Goal: Subscribe to service/newsletter

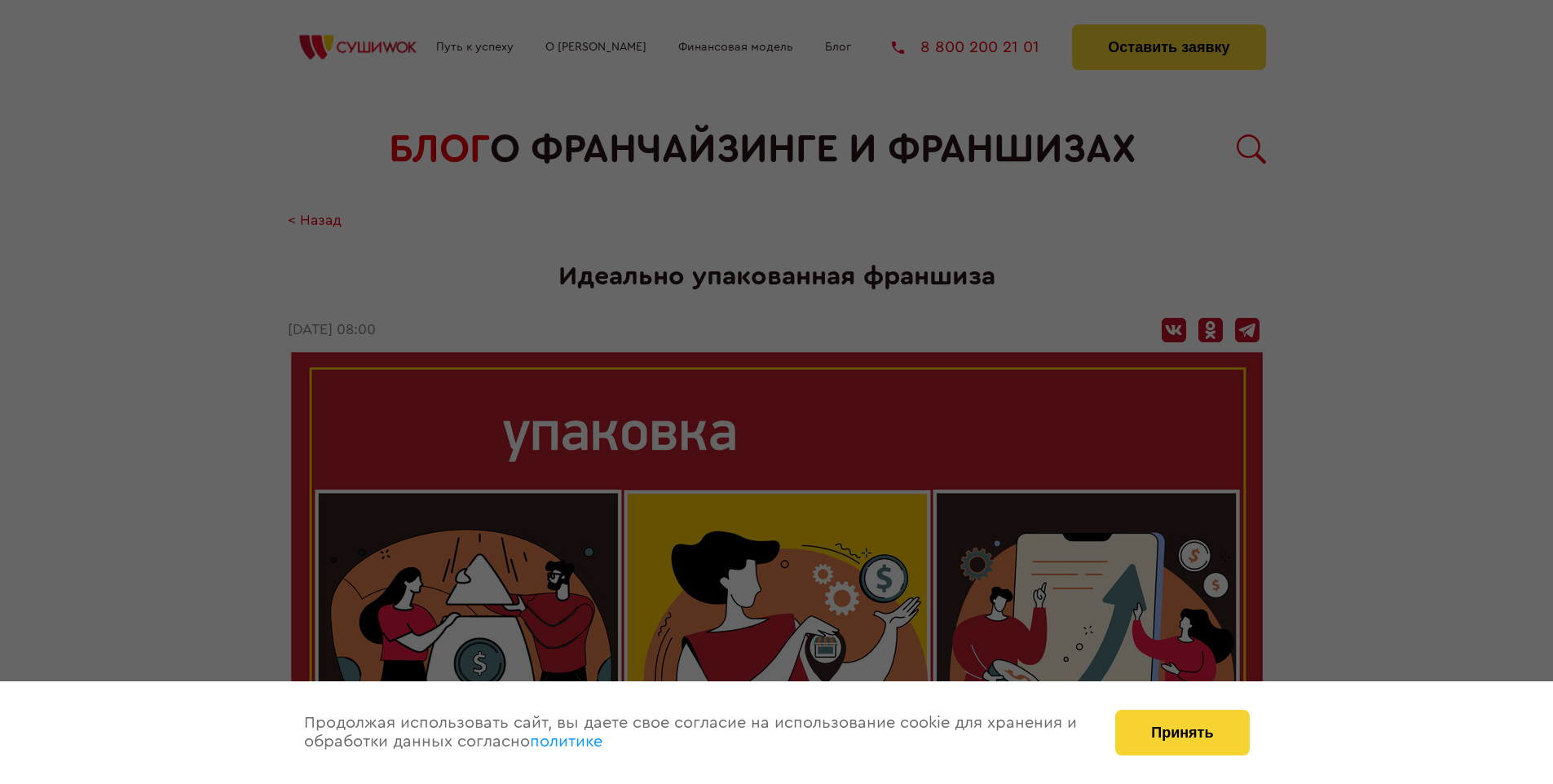
scroll to position [2372, 0]
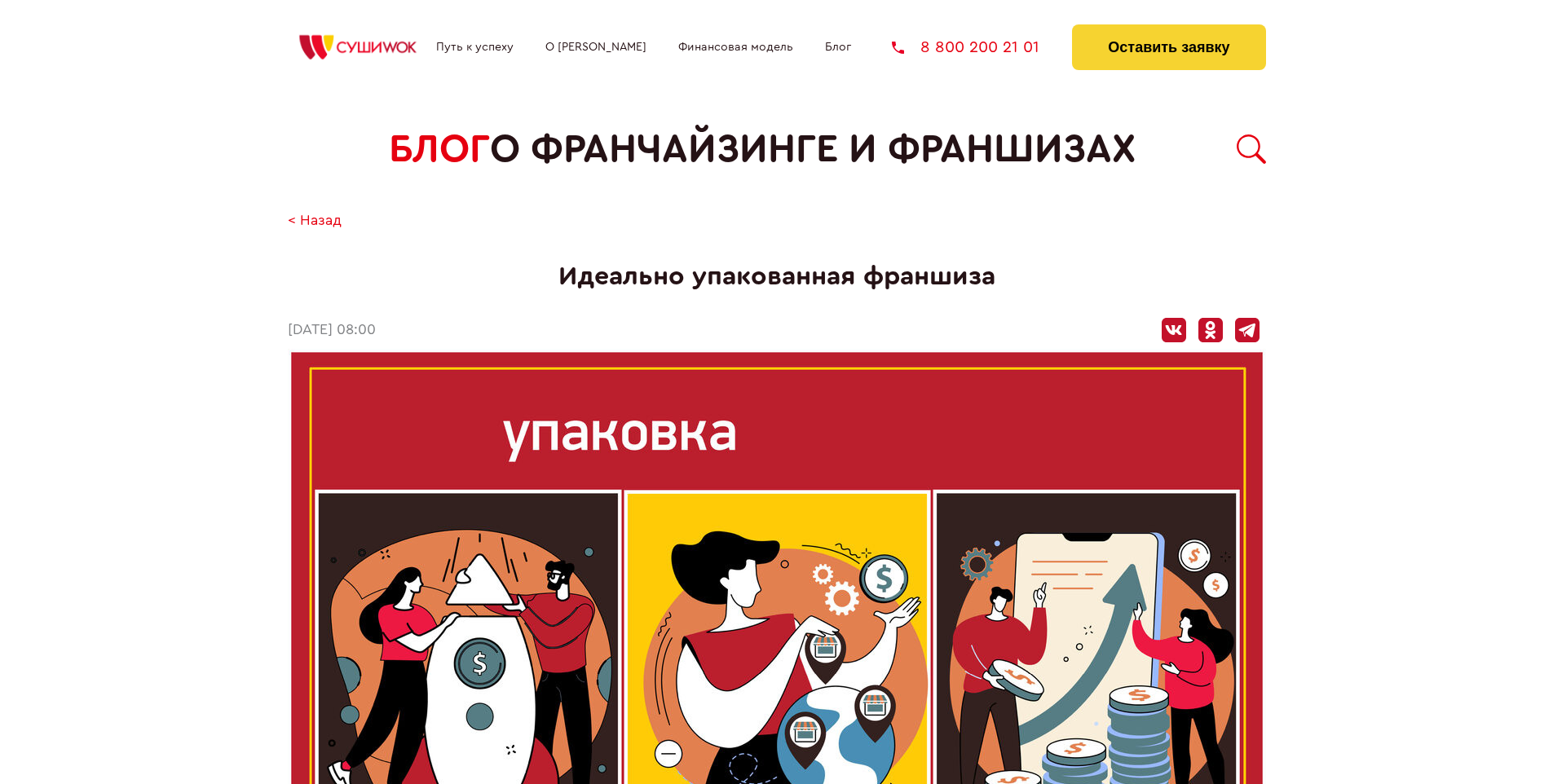
scroll to position [2372, 0]
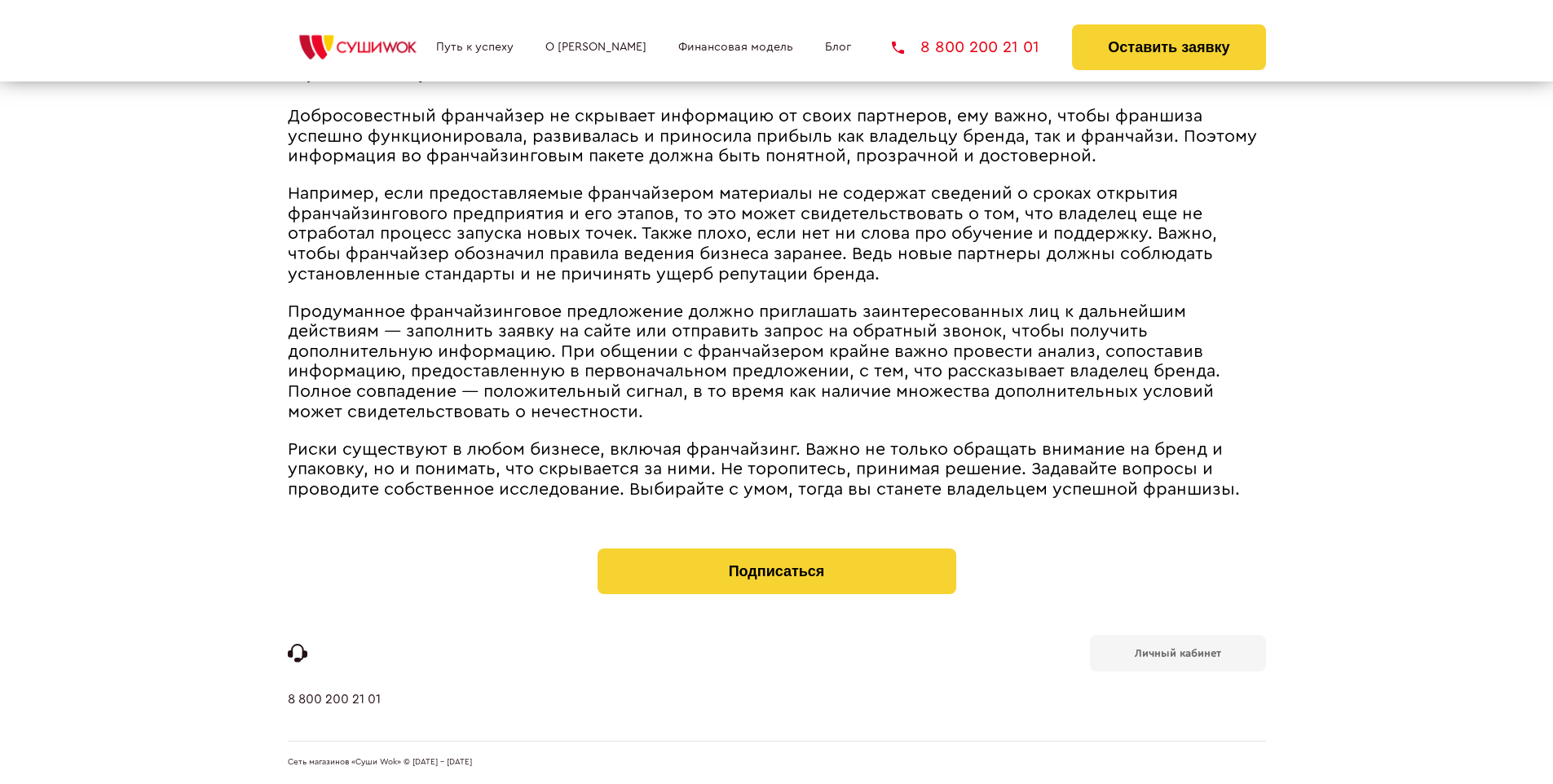
click at [1177, 652] on b "Личный кабинет" at bounding box center [1177, 652] width 87 height 10
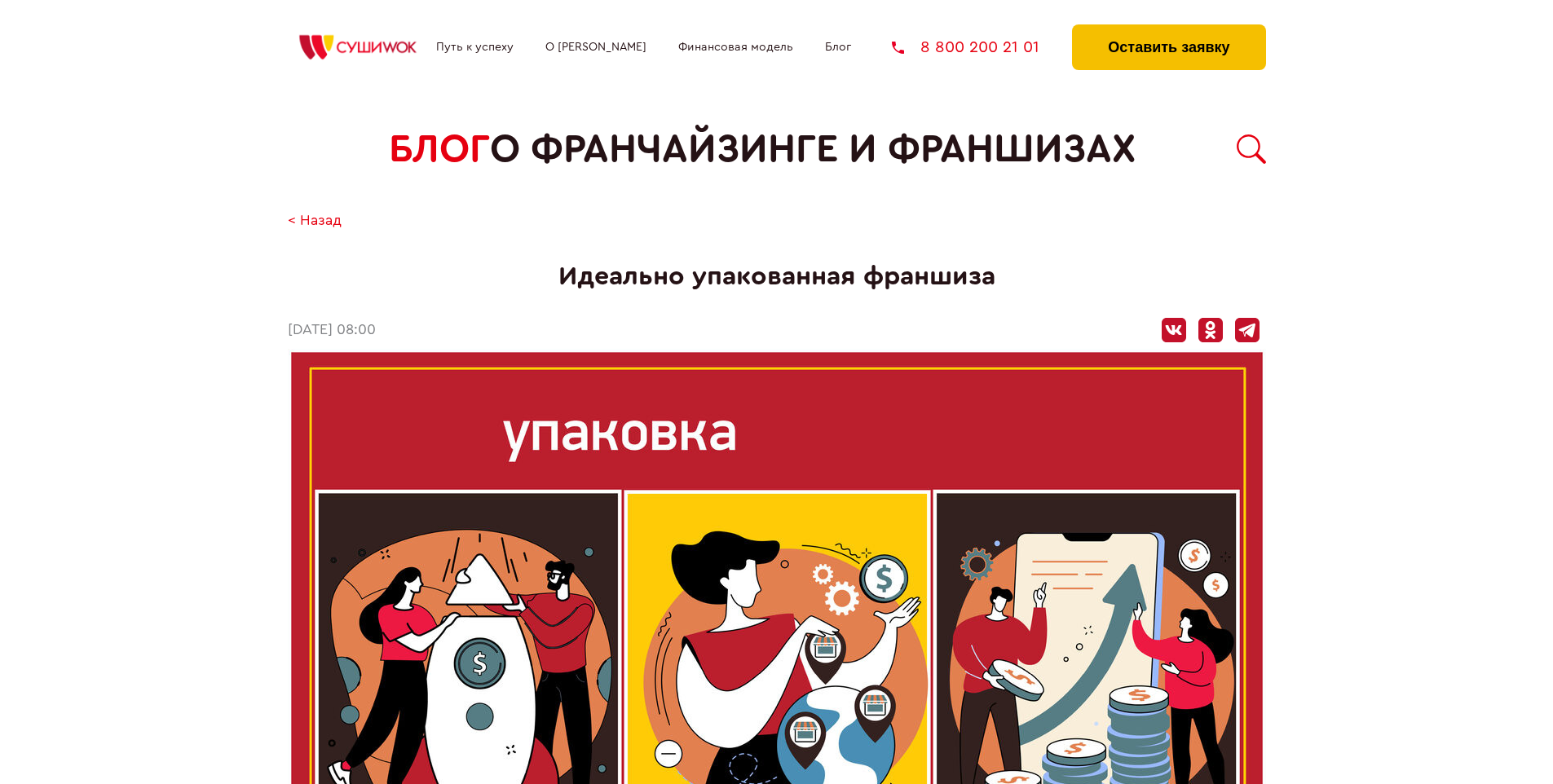
click at [1168, 29] on button "Оставить заявку" at bounding box center [1167, 46] width 193 height 45
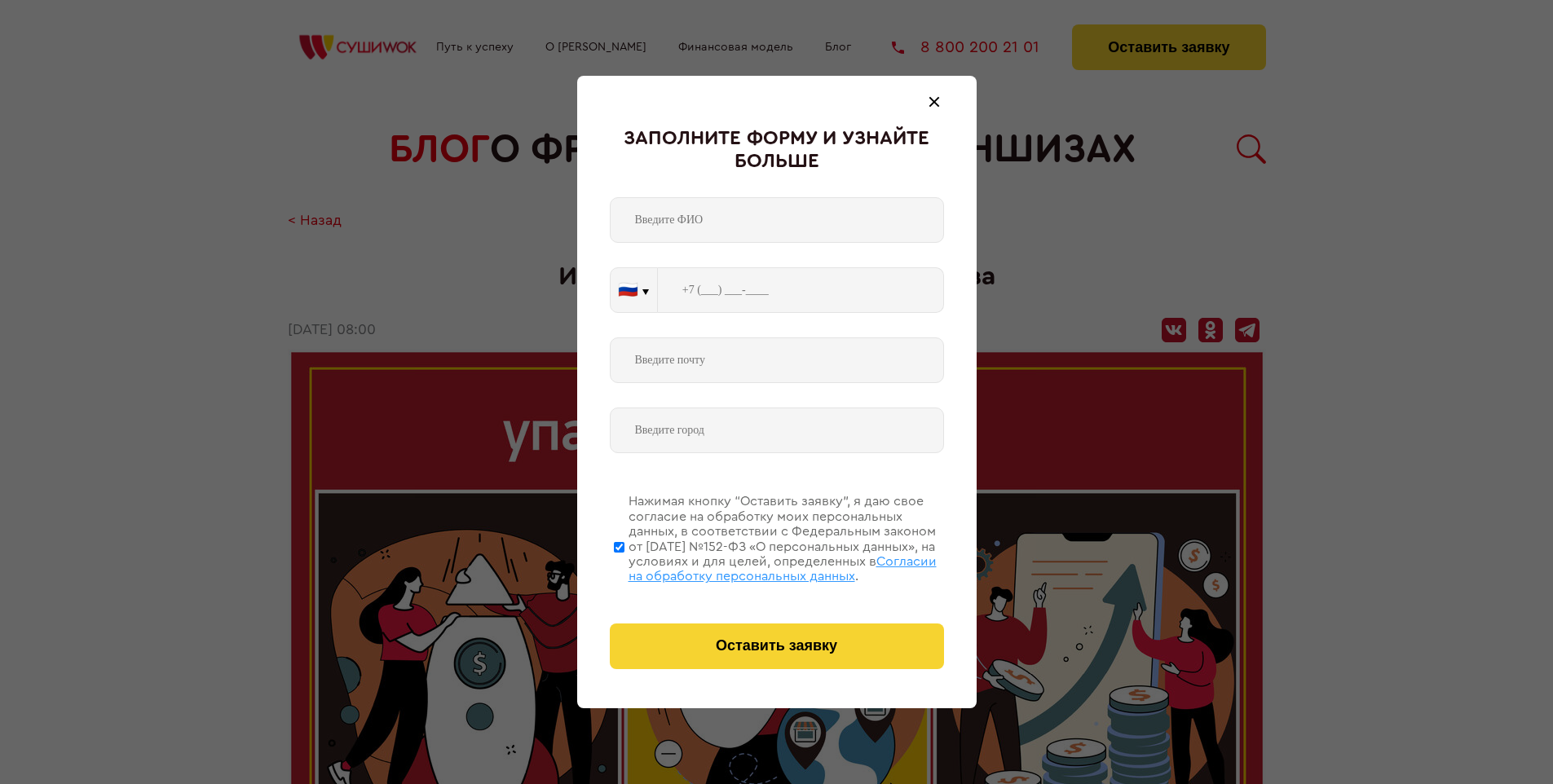
click at [756, 566] on span "Согласии на обработку персональных данных" at bounding box center [782, 568] width 308 height 28
click at [625, 566] on input "Нажимая кнопку “Оставить заявку”, я даю свое согласие на обработку моих персона…" at bounding box center [618, 546] width 10 height 130
checkbox input "false"
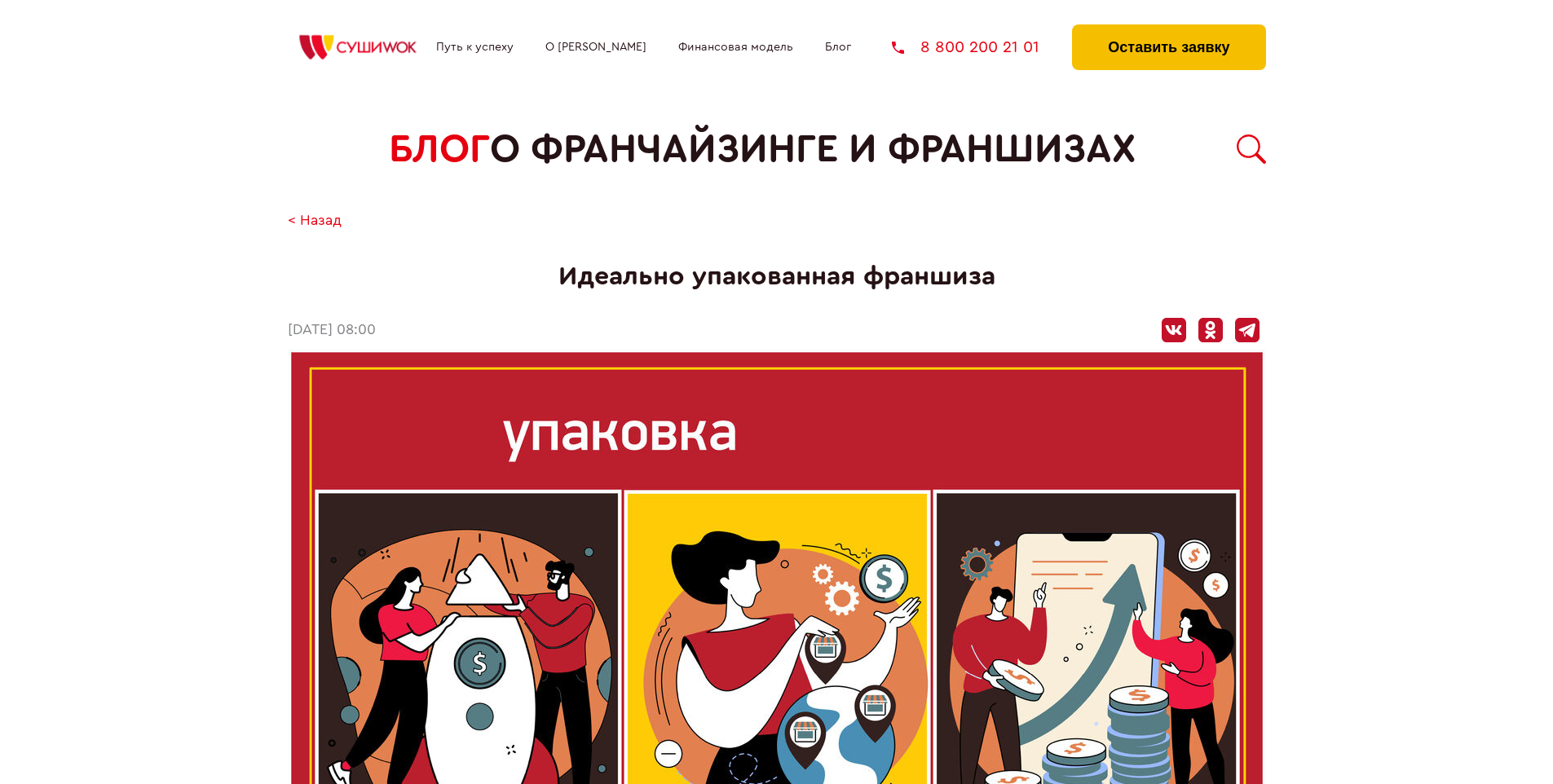
click at [1168, 29] on button "Оставить заявку" at bounding box center [1167, 46] width 193 height 45
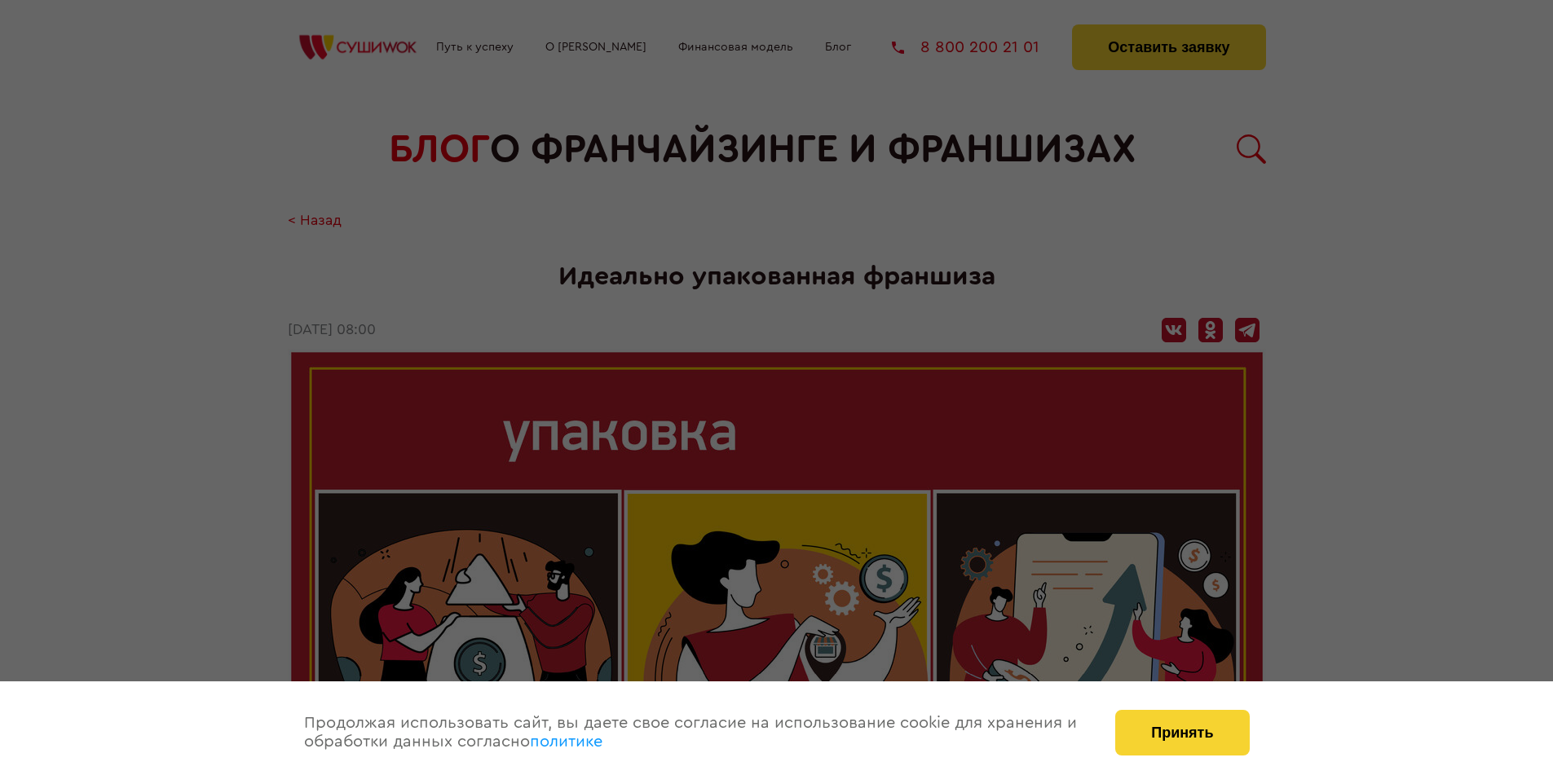
scroll to position [2372, 0]
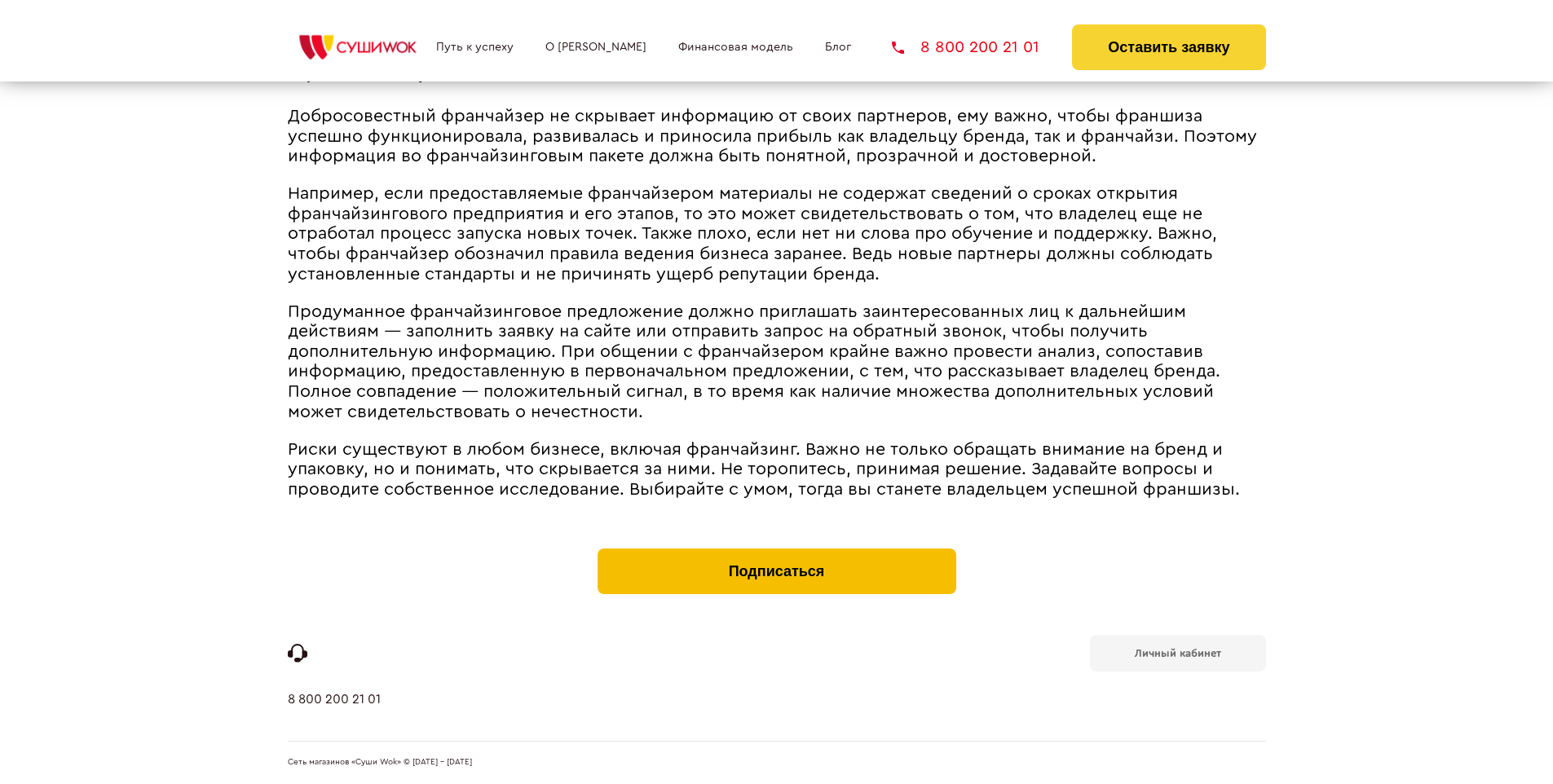
click at [776, 552] on button "Подписаться" at bounding box center [776, 570] width 359 height 45
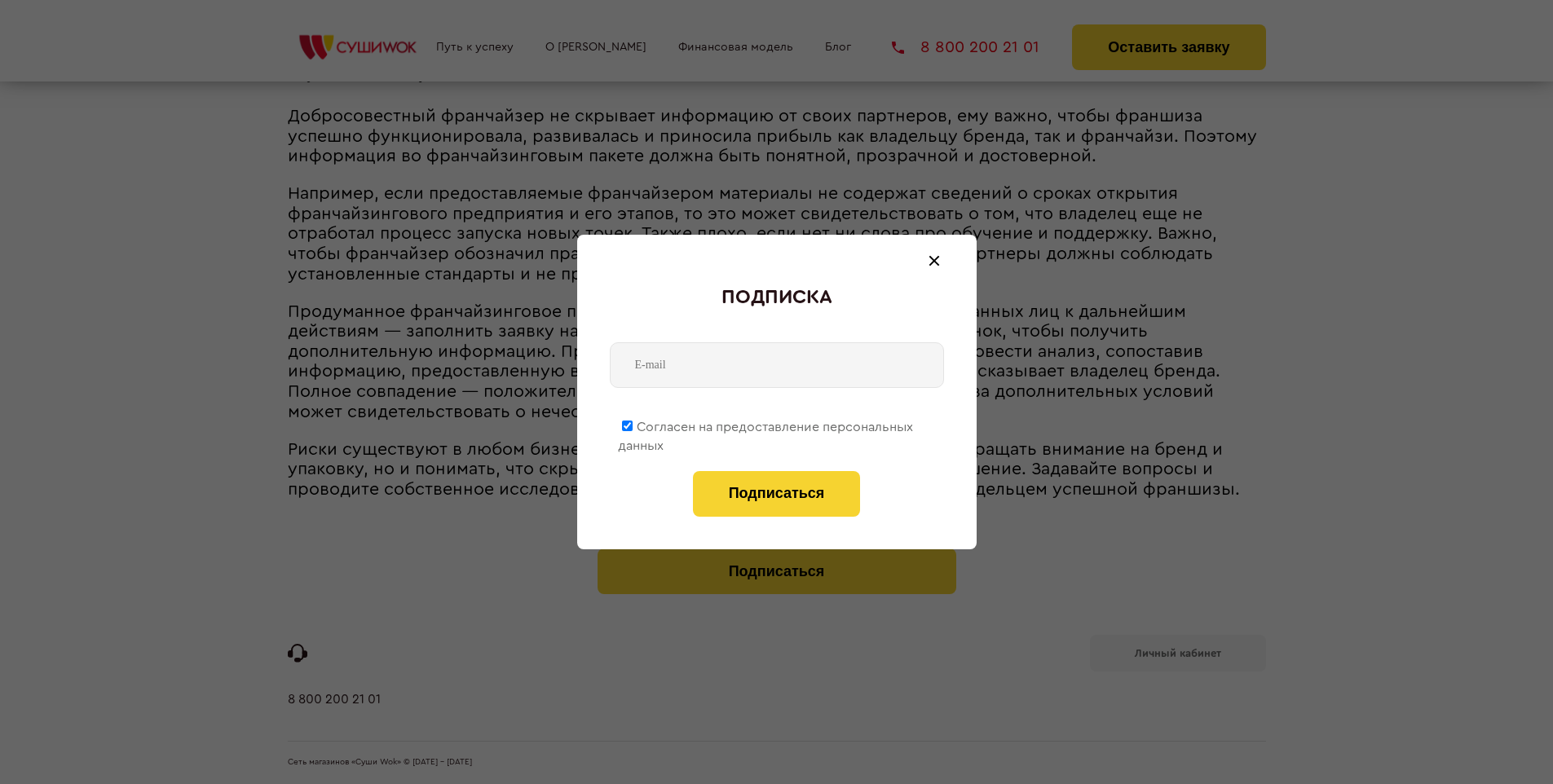
click at [766, 423] on span "Согласен на предоставление персональных данных" at bounding box center [765, 436] width 295 height 31
click at [632, 423] on input "Согласен на предоставление персональных данных" at bounding box center [627, 425] width 10 height 10
checkbox input "false"
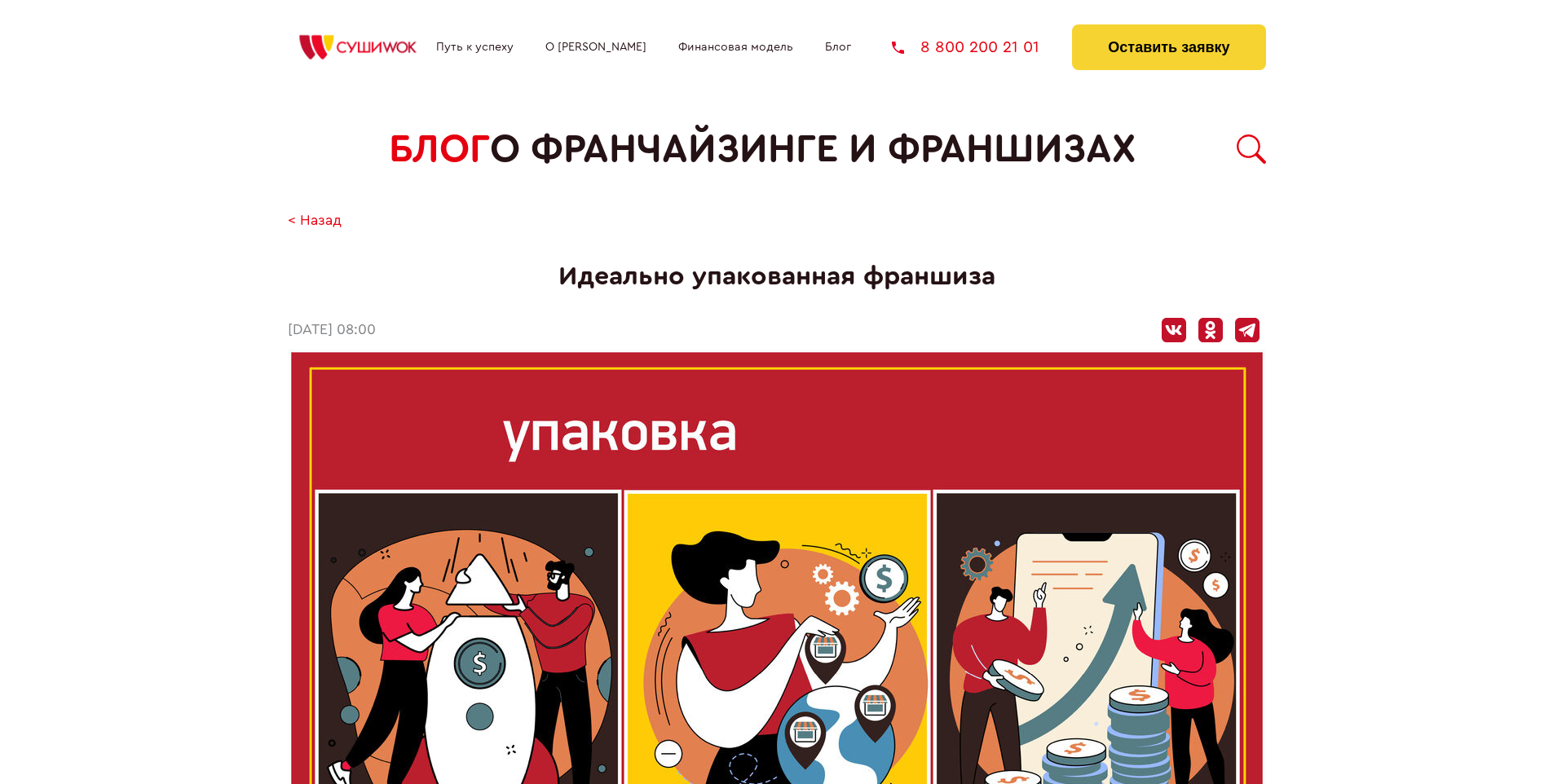
scroll to position [2372, 0]
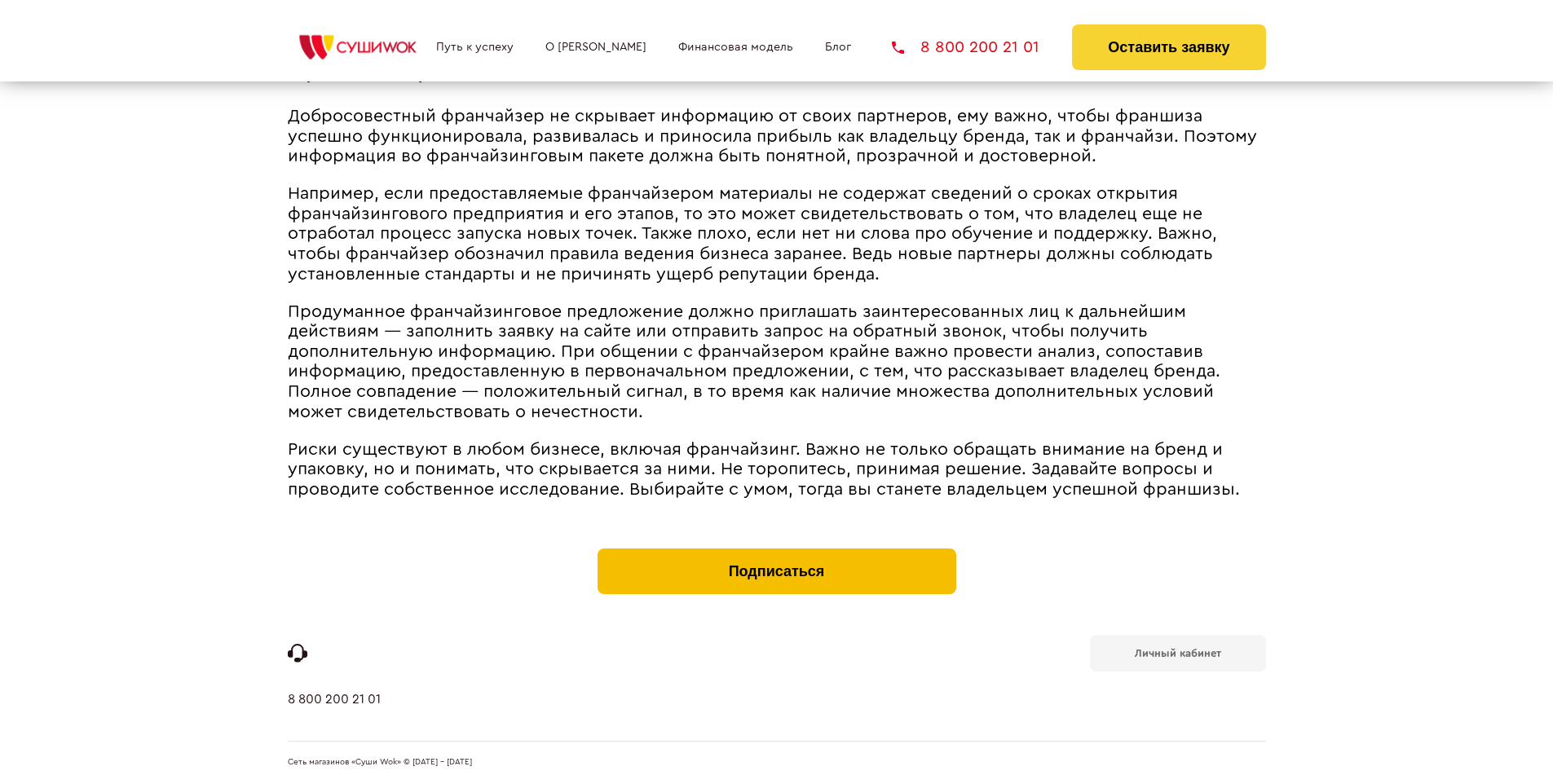
click at [776, 552] on button "Подписаться" at bounding box center [776, 570] width 359 height 45
